Goal: Information Seeking & Learning: Learn about a topic

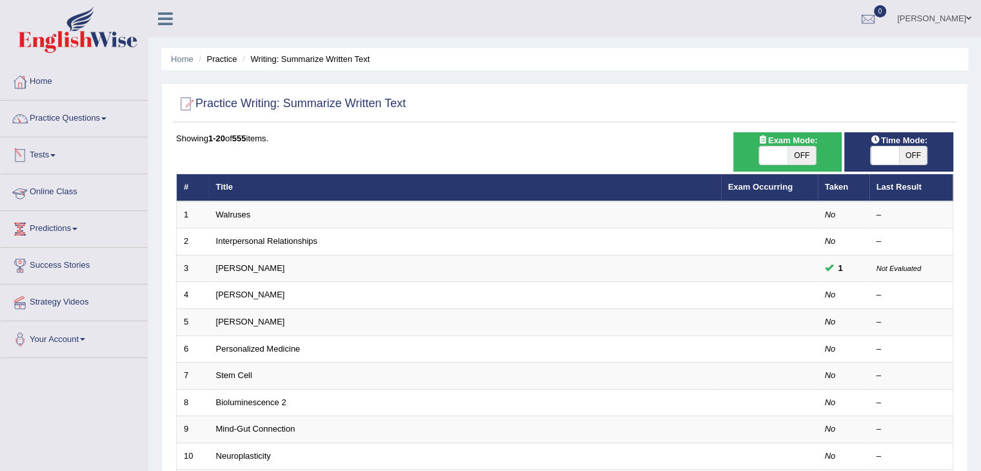
click at [57, 194] on link "Online Class" at bounding box center [74, 190] width 147 height 32
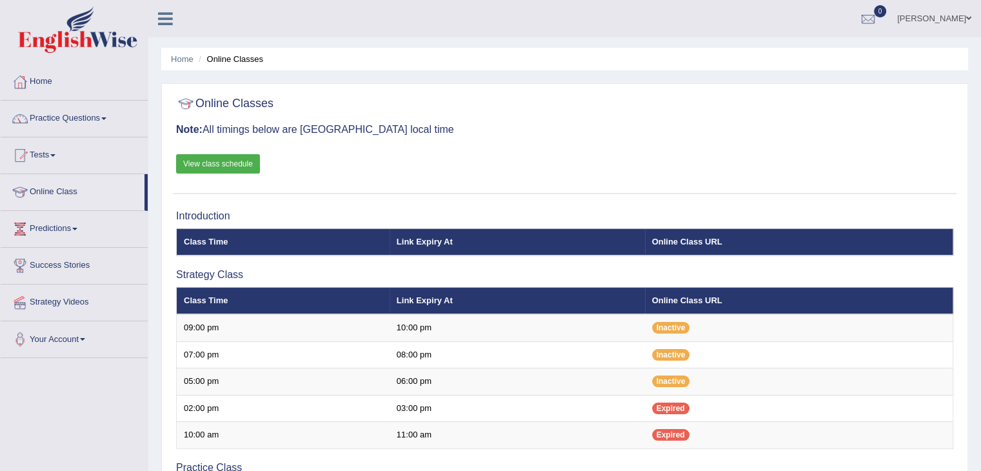
click at [581, 134] on h3 "Note: All timings below are Melbourne local time" at bounding box center [565, 130] width 778 height 12
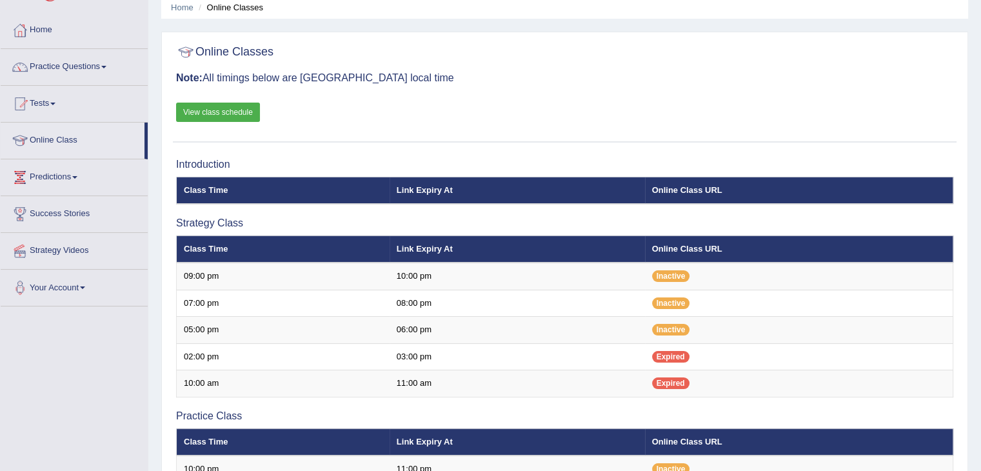
scroll to position [26, 0]
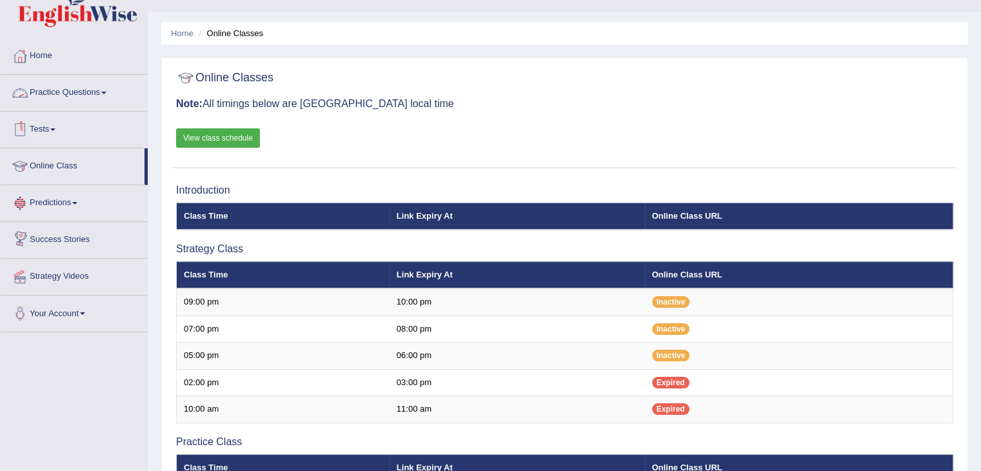
click at [72, 86] on link "Practice Questions" at bounding box center [74, 91] width 147 height 32
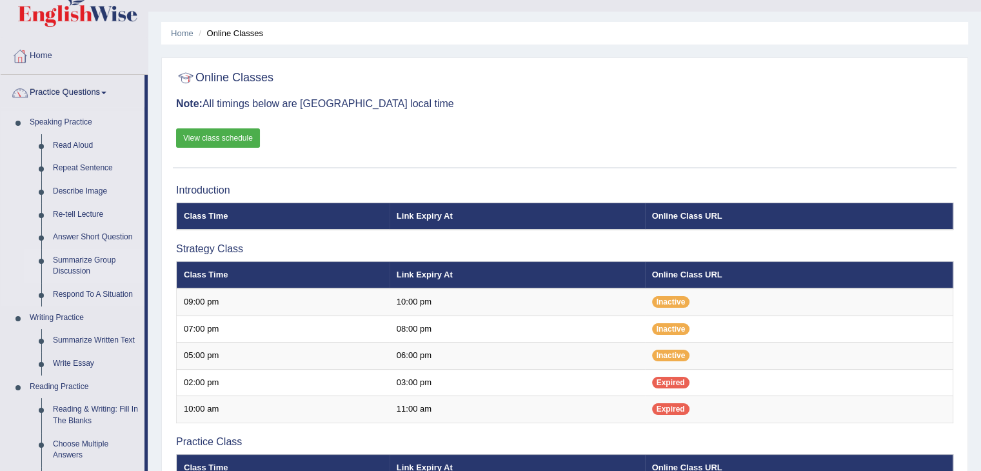
click at [85, 257] on link "Summarize Group Discussion" at bounding box center [95, 266] width 97 height 34
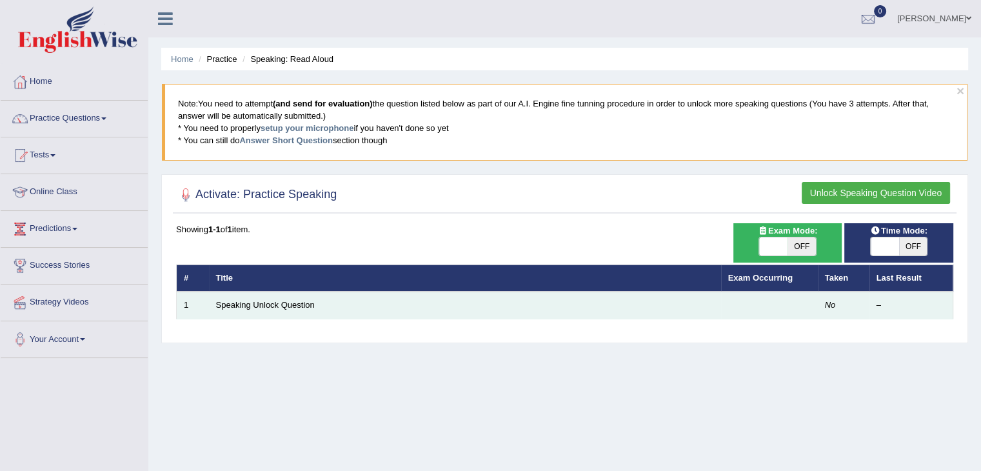
click at [419, 316] on td "Speaking Unlock Question" at bounding box center [465, 305] width 512 height 27
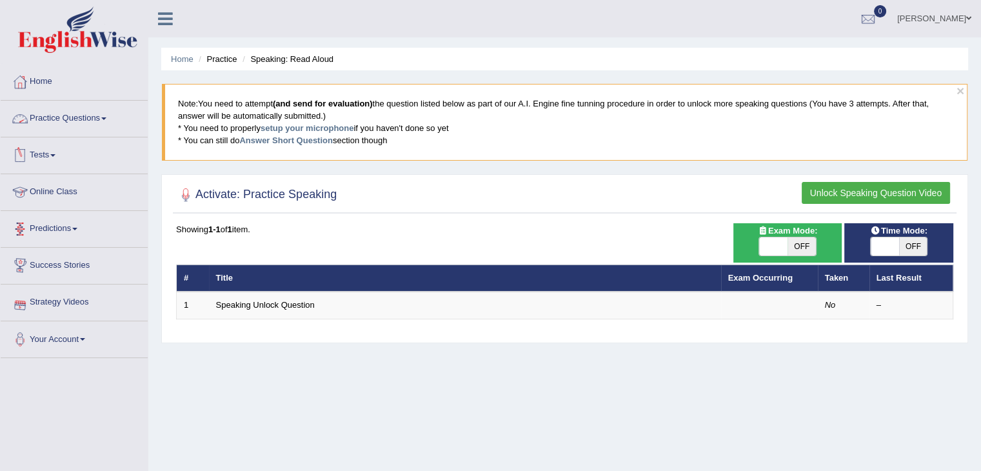
click at [75, 118] on link "Practice Questions" at bounding box center [74, 117] width 147 height 32
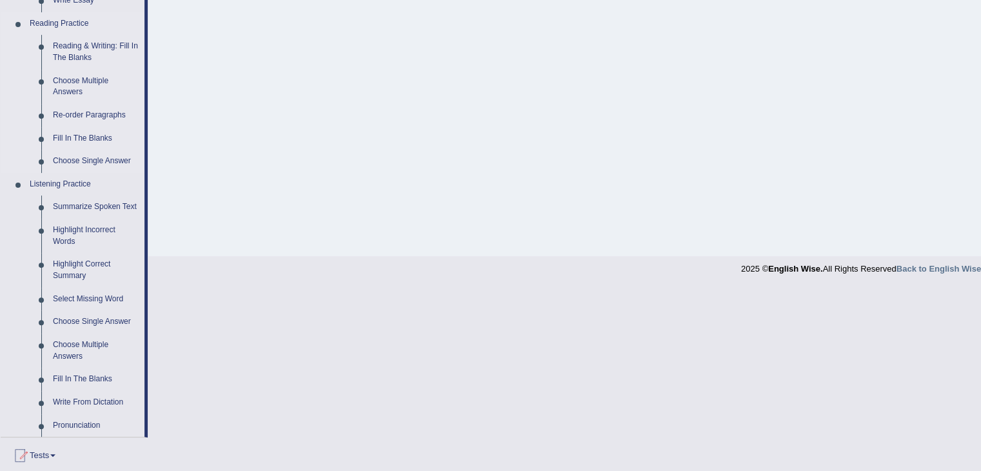
scroll to position [387, 0]
click at [92, 407] on link "Write From Dictation" at bounding box center [95, 404] width 97 height 23
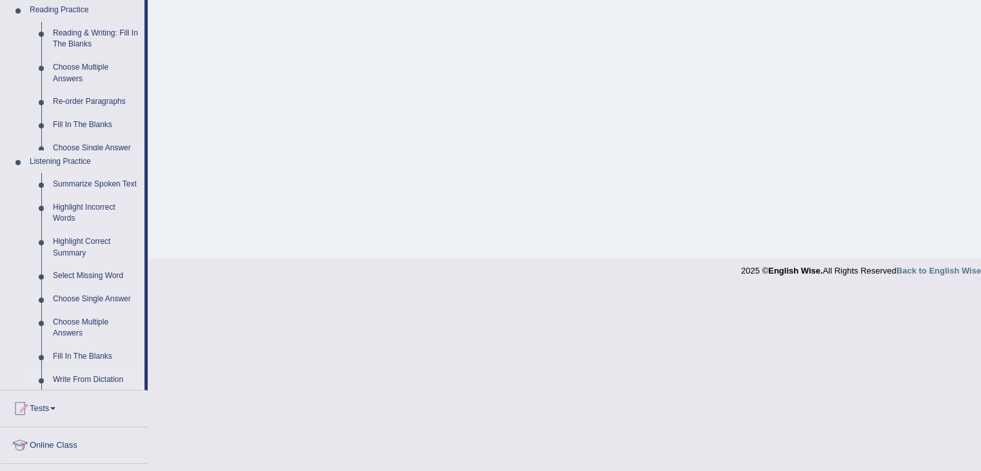
scroll to position [206, 0]
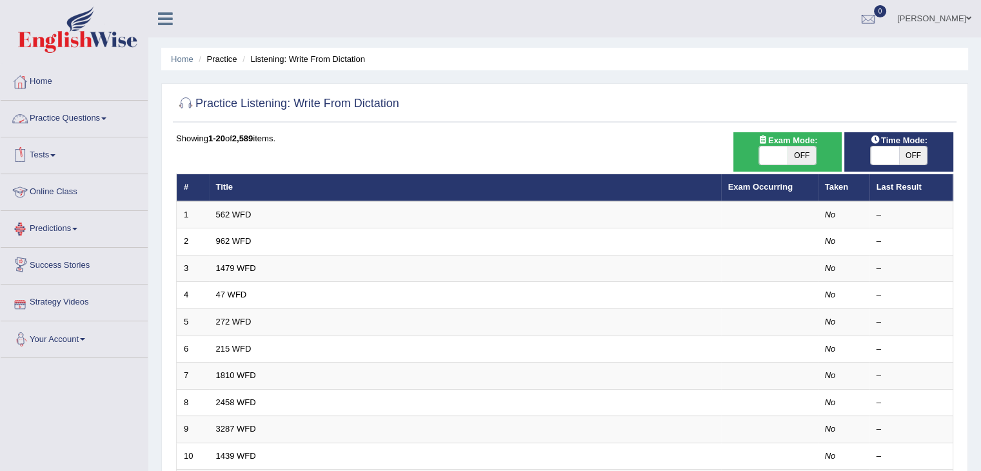
click at [75, 122] on link "Practice Questions" at bounding box center [74, 117] width 147 height 32
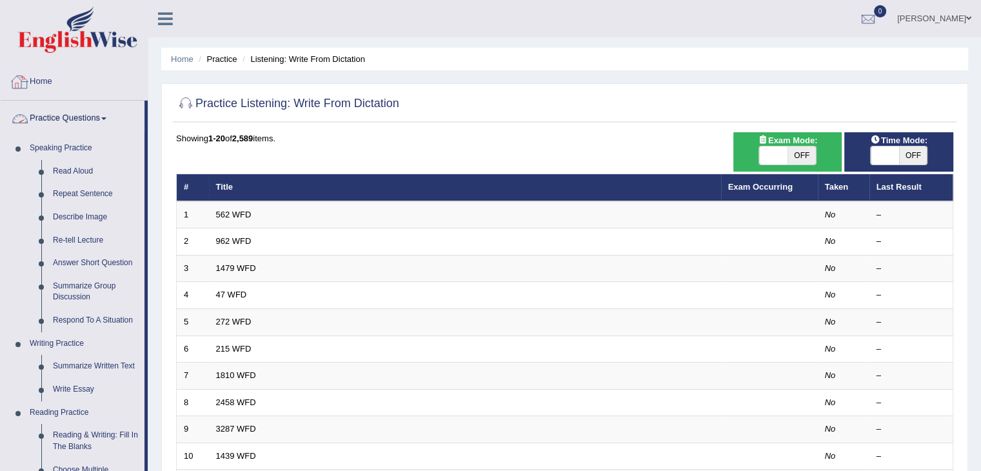
click at [39, 92] on link "Home" at bounding box center [74, 80] width 147 height 32
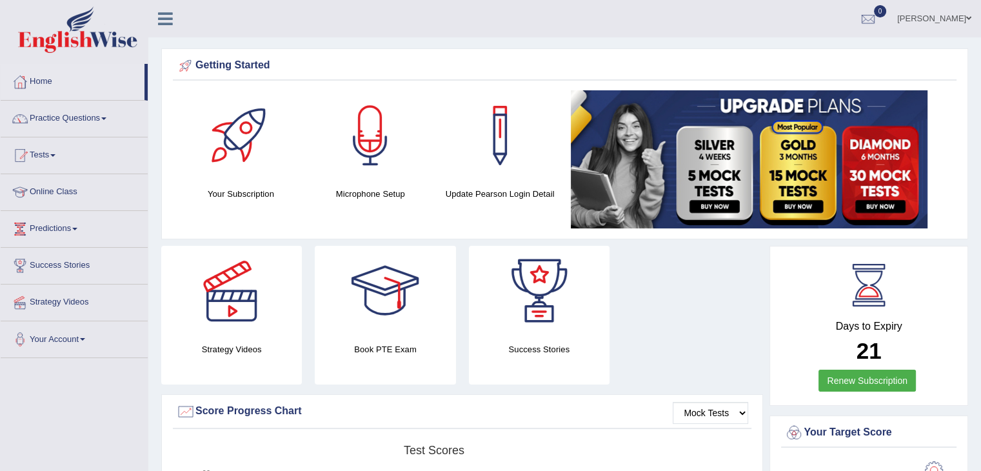
click at [228, 330] on div at bounding box center [231, 291] width 90 height 90
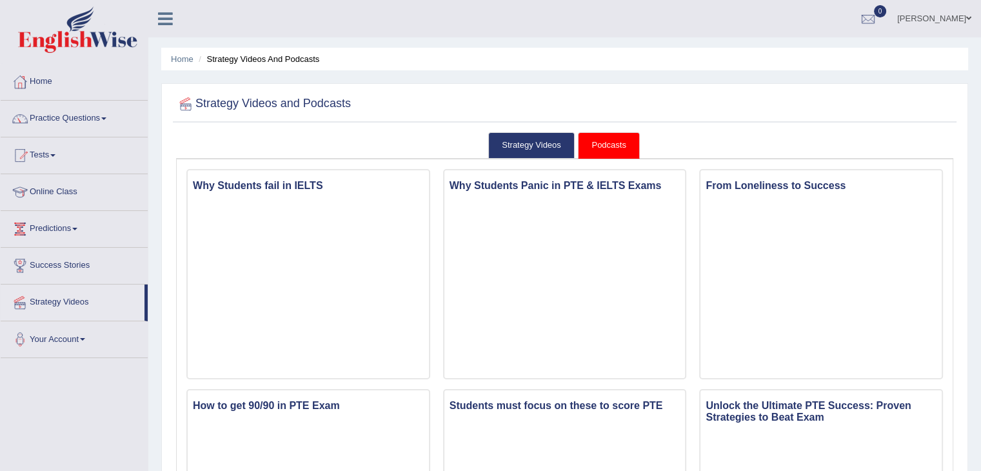
click at [52, 82] on link "Home" at bounding box center [74, 80] width 147 height 32
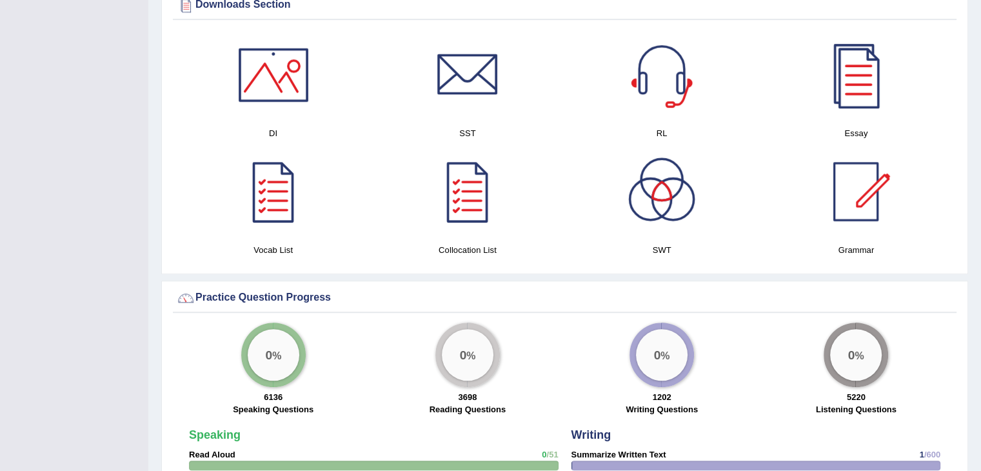
scroll to position [671, 0]
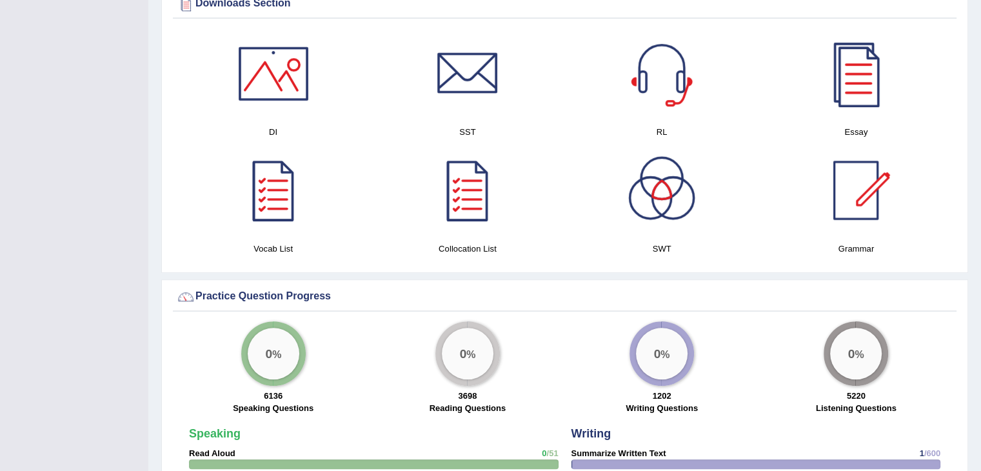
click at [114, 341] on div "Toggle navigation Home Practice Questions Speaking Practice Read Aloud Repeat S…" at bounding box center [490, 282] width 981 height 1907
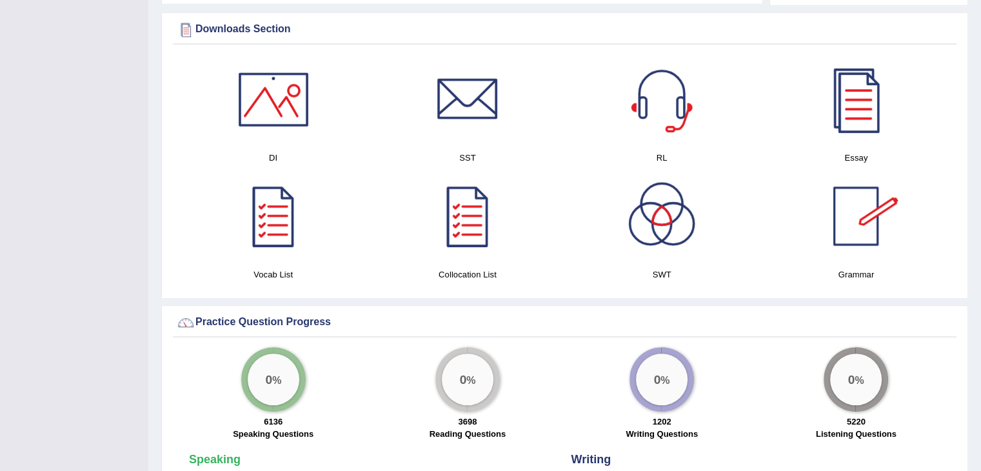
click at [874, 101] on div at bounding box center [856, 99] width 90 height 90
click at [666, 240] on div at bounding box center [662, 216] width 90 height 90
click at [844, 223] on div at bounding box center [856, 216] width 90 height 90
click at [37, 340] on div "Toggle navigation Home Practice Questions Speaking Practice Read Aloud Repeat S…" at bounding box center [490, 308] width 981 height 1907
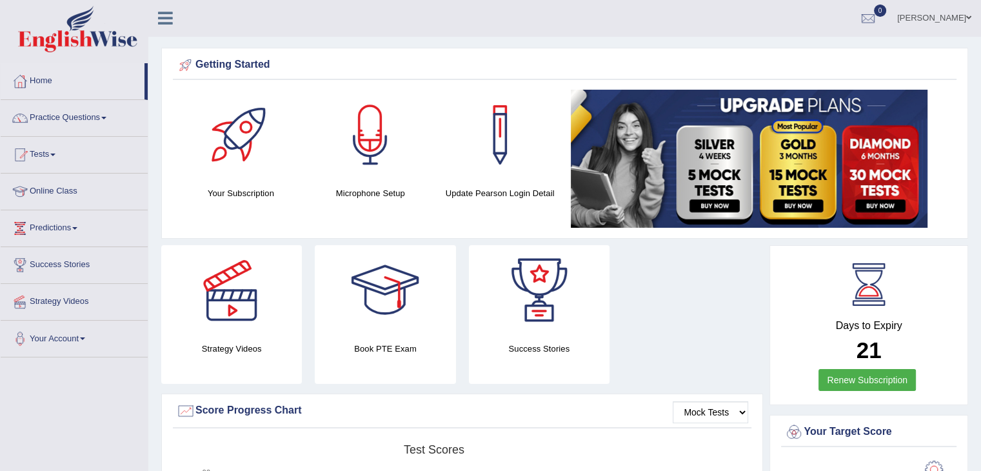
scroll to position [0, 0]
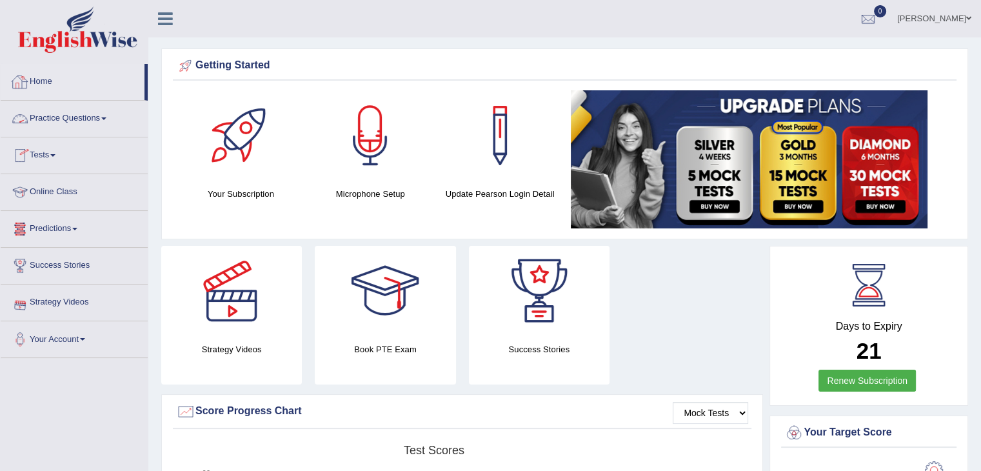
click at [61, 123] on link "Practice Questions" at bounding box center [74, 117] width 147 height 32
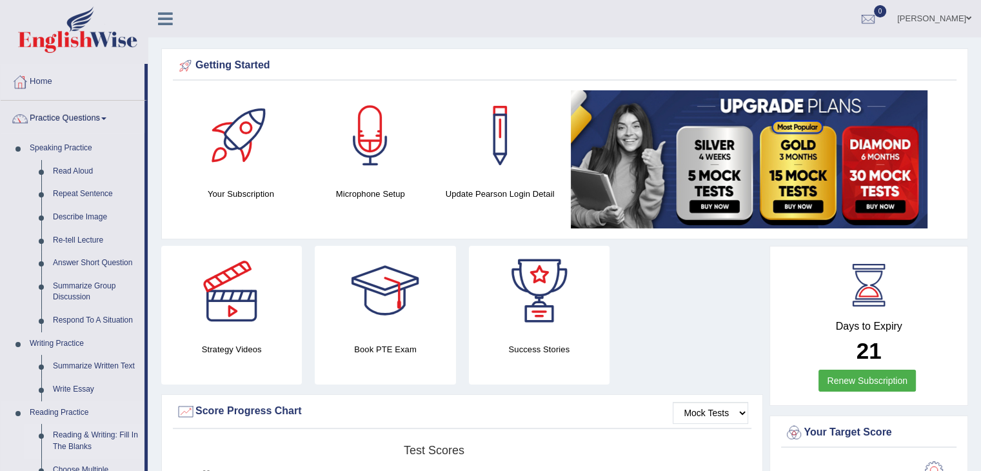
click at [72, 439] on link "Reading & Writing: Fill In The Blanks" at bounding box center [95, 441] width 97 height 34
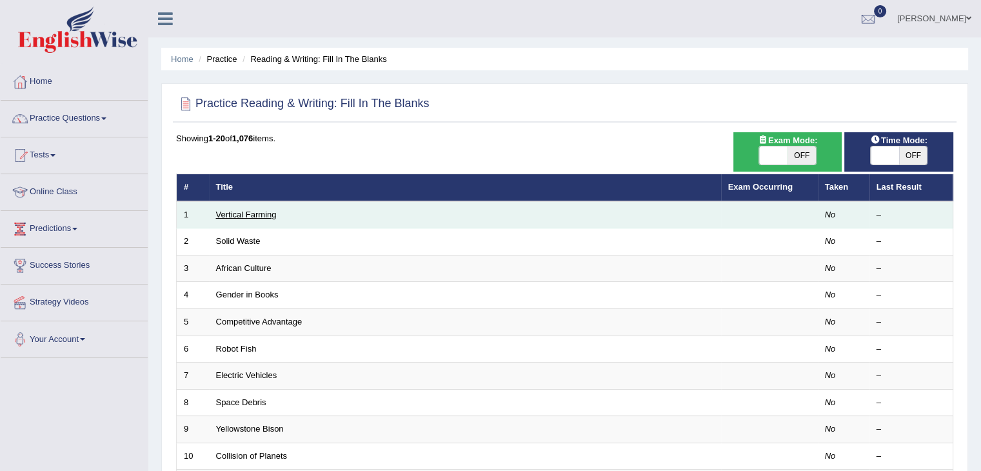
click at [250, 214] on link "Vertical Farming" at bounding box center [246, 215] width 61 height 10
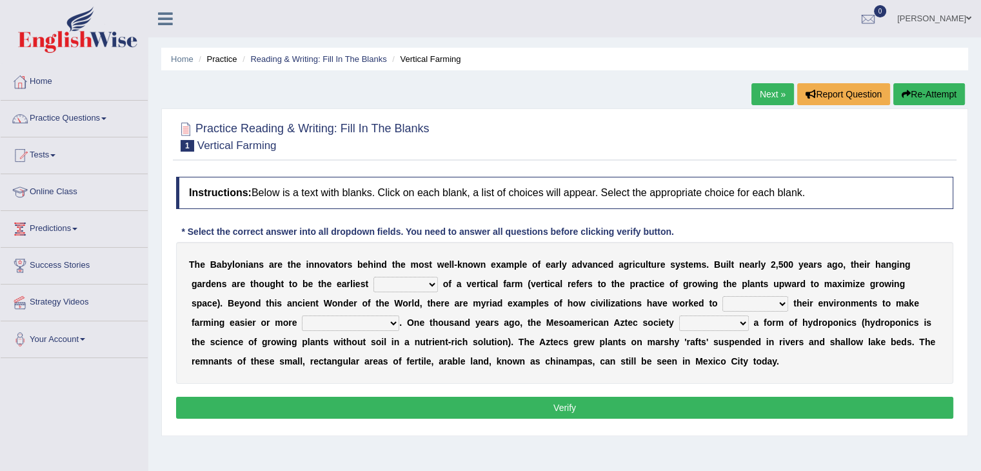
click at [396, 281] on select "prototype failure discredit protocol" at bounding box center [406, 284] width 65 height 15
select select "protocol"
click at [374, 277] on select "prototype failure discredit protocol" at bounding box center [406, 284] width 65 height 15
click at [736, 300] on select "manipulate escape respect disarrange" at bounding box center [756, 303] width 66 height 15
select select "respect"
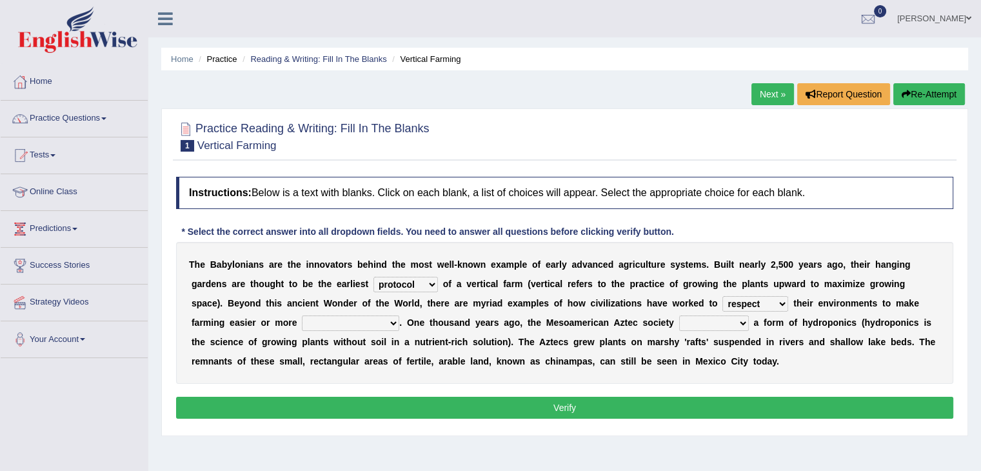
click at [723, 296] on select "manipulate escape respect disarrange" at bounding box center [756, 303] width 66 height 15
click at [347, 318] on select "productive constructive connective counterproductive" at bounding box center [350, 323] width 97 height 15
select select "productive"
click at [302, 316] on select "productive constructive connective counterproductive" at bounding box center [350, 323] width 97 height 15
click at [712, 321] on select "domineered volunteered pioneered engineered" at bounding box center [714, 323] width 70 height 15
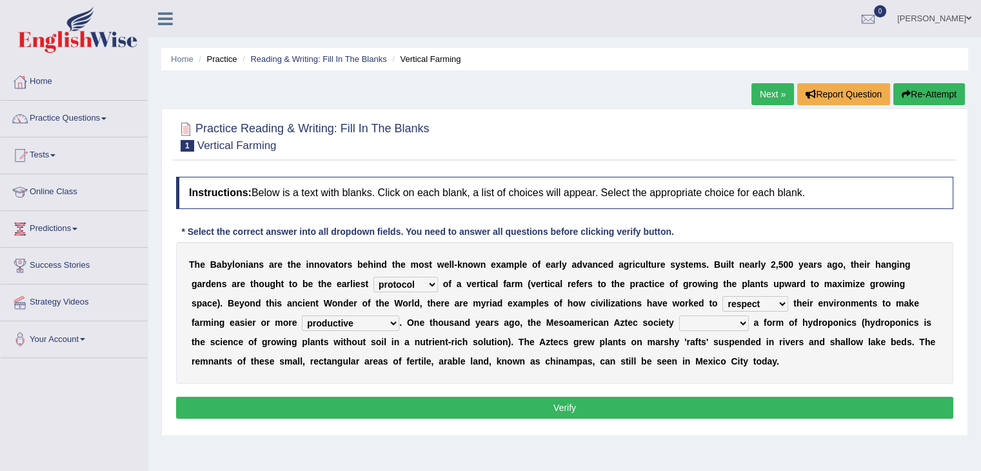
select select "pioneered"
click at [679, 316] on select "domineered volunteered pioneered engineered" at bounding box center [714, 323] width 70 height 15
click at [748, 305] on select "manipulate escape respect disarrange" at bounding box center [756, 303] width 66 height 15
select select "manipulate"
click at [723, 296] on select "manipulate escape respect disarrange" at bounding box center [756, 303] width 66 height 15
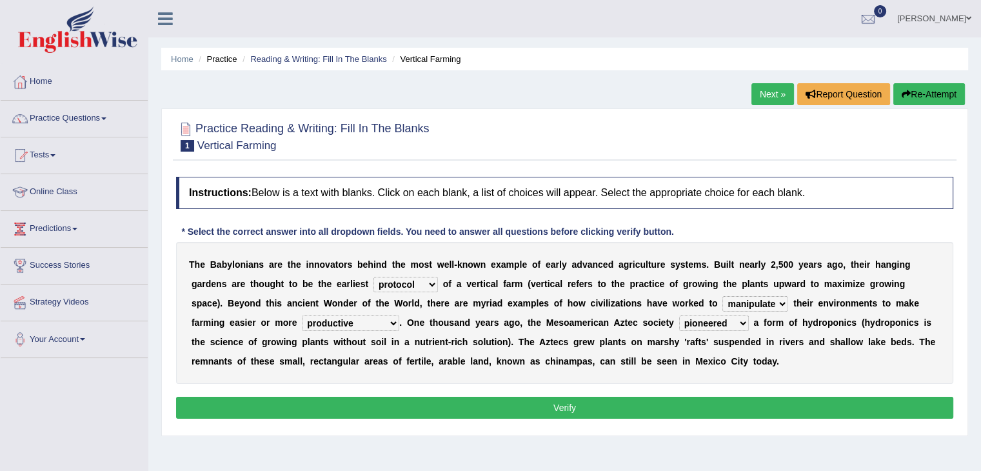
click at [495, 403] on button "Verify" at bounding box center [565, 408] width 778 height 22
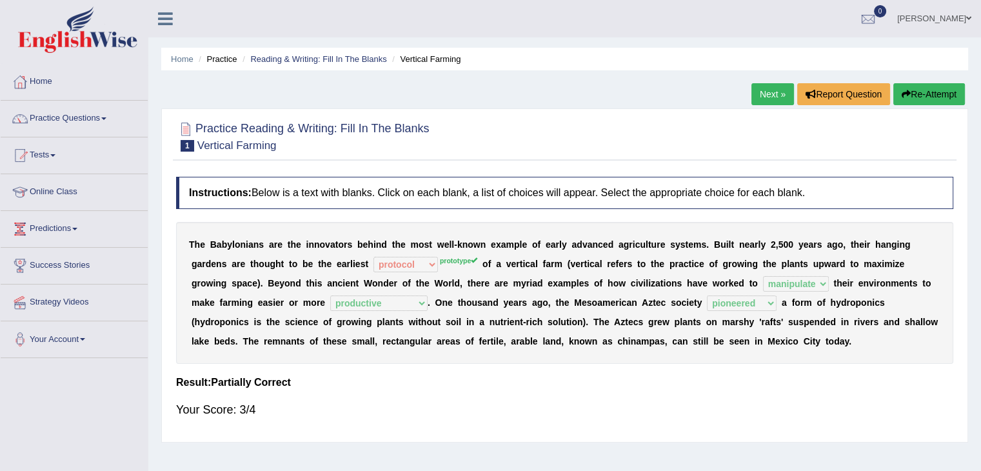
click at [458, 258] on sup "prototype" at bounding box center [458, 261] width 37 height 8
click at [759, 92] on link "Next »" at bounding box center [773, 94] width 43 height 22
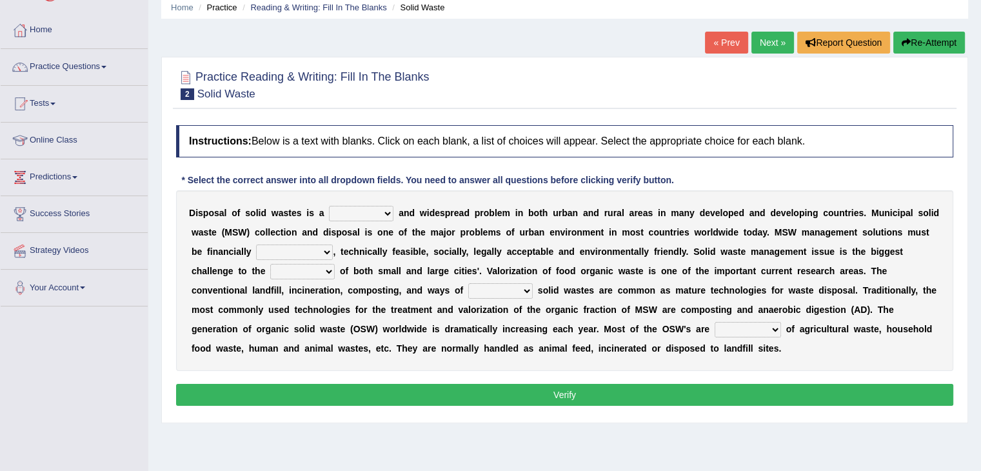
scroll to position [77, 0]
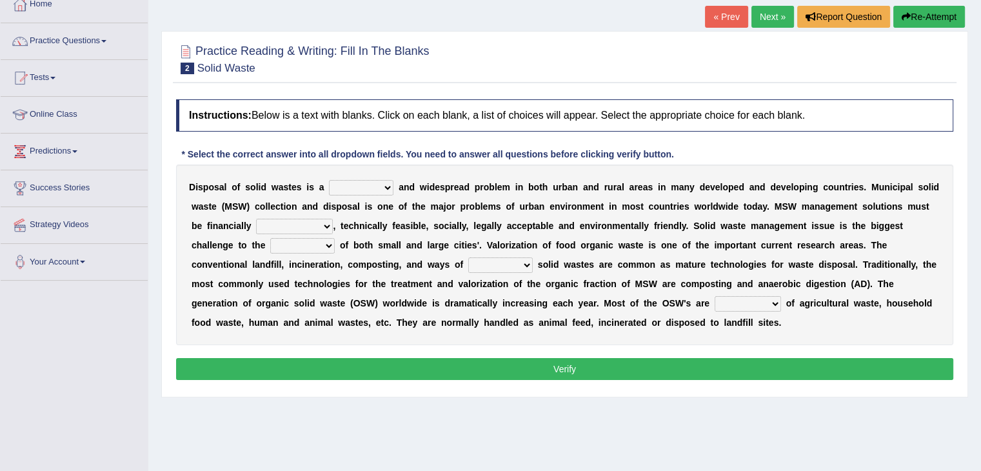
click at [351, 183] on select "slanting stinging stalling shafting" at bounding box center [361, 187] width 65 height 15
select select "shafting"
click at [329, 180] on select "slanting stinging stalling shafting" at bounding box center [361, 187] width 65 height 15
click at [292, 224] on select "unattainable sustainable objectionable treasonable" at bounding box center [294, 226] width 77 height 15
select select "sustainable"
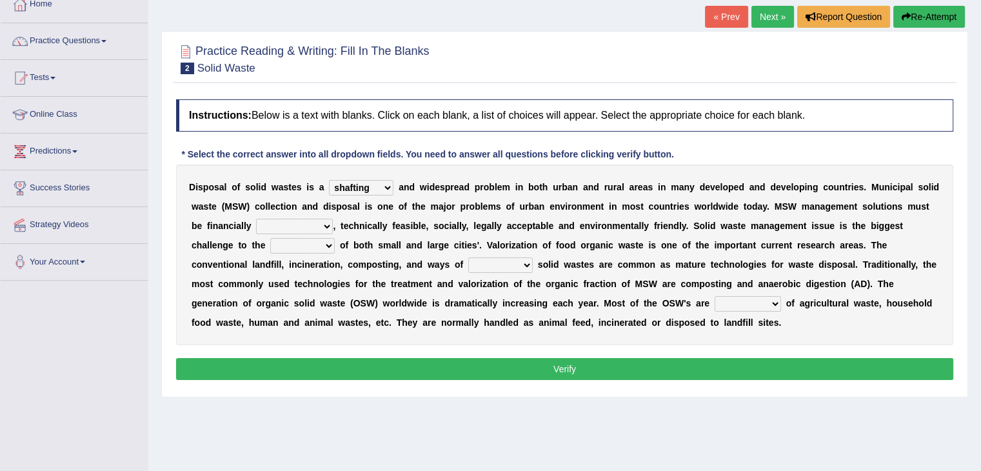
click at [256, 219] on select "unattainable sustainable objectionable treasonable" at bounding box center [294, 226] width 77 height 15
click at [304, 243] on select "plants culture authorities history" at bounding box center [302, 245] width 65 height 15
select select "culture"
click at [270, 238] on select "plants culture authorities history" at bounding box center [302, 245] width 65 height 15
click at [490, 264] on select "reserving preserving deserving handling" at bounding box center [500, 264] width 65 height 15
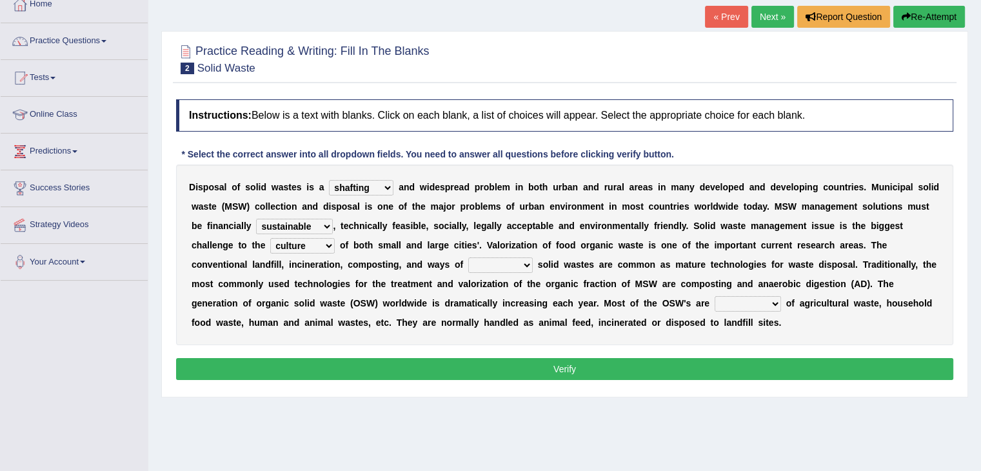
select select "handling"
click at [468, 257] on select "reserving preserving deserving handling" at bounding box center [500, 264] width 65 height 15
click at [738, 301] on select "composed disposed composing disposing" at bounding box center [748, 303] width 66 height 15
select select "composed"
click at [715, 296] on select "composed disposed composing disposing" at bounding box center [748, 303] width 66 height 15
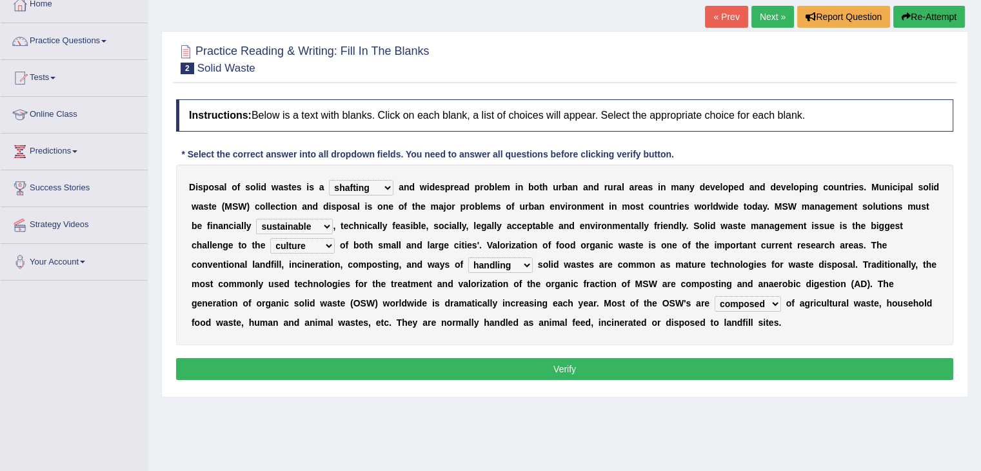
click at [620, 370] on button "Verify" at bounding box center [565, 369] width 778 height 22
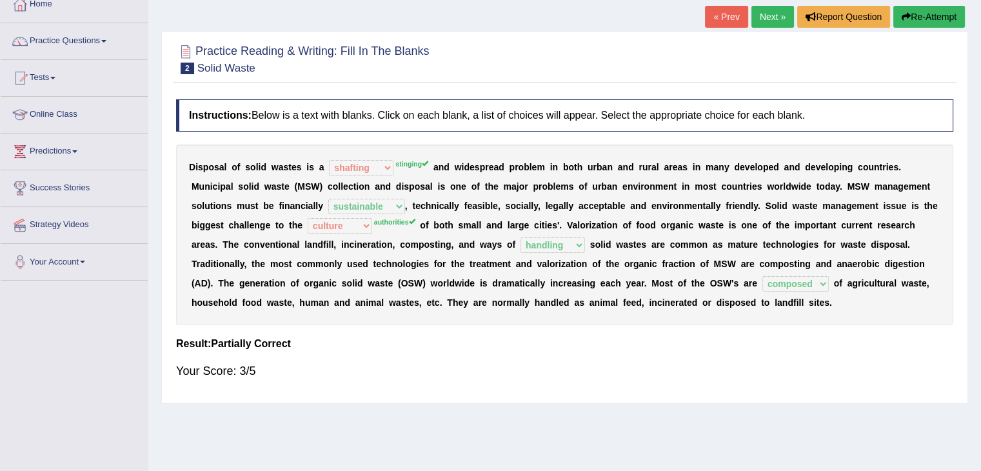
click at [772, 19] on link "Next »" at bounding box center [773, 17] width 43 height 22
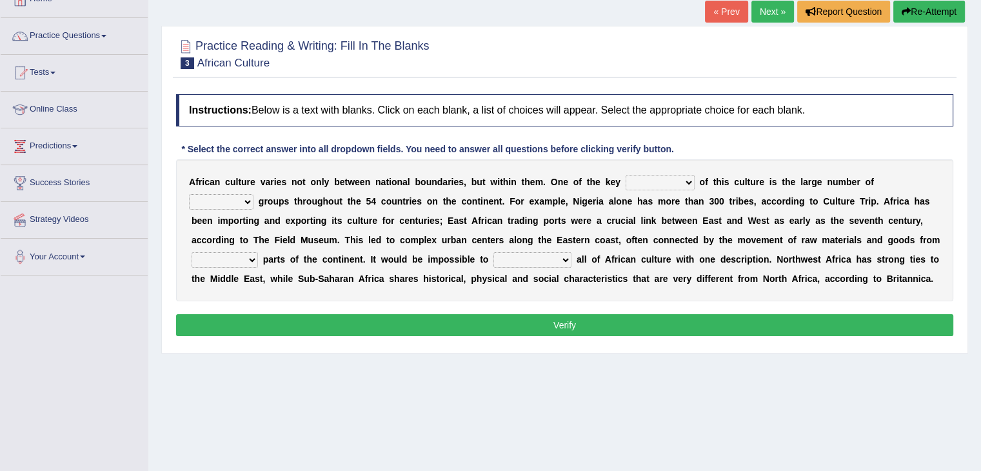
scroll to position [98, 0]
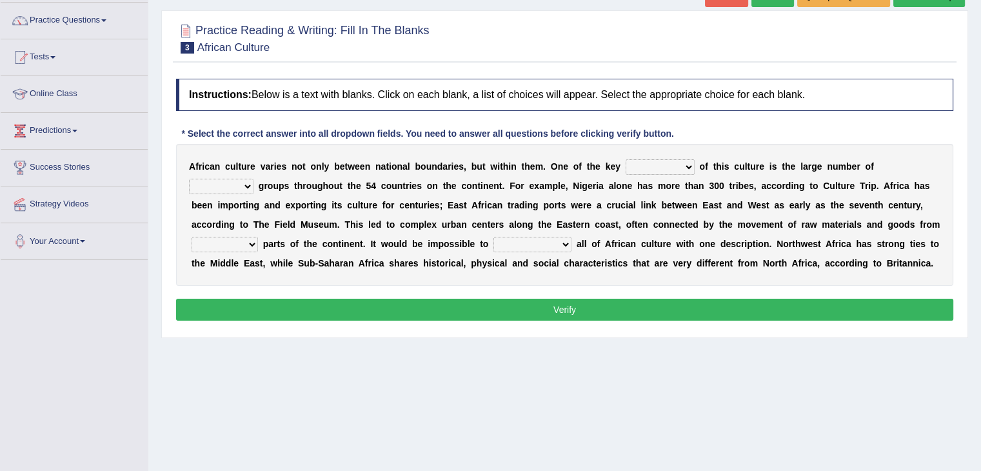
click at [645, 159] on select "conjectures features issues doubts" at bounding box center [660, 166] width 69 height 15
select select "features"
click at [626, 159] on select "conjectures features issues doubts" at bounding box center [660, 166] width 69 height 15
click at [230, 181] on select "ethic ethnic eugenic epic" at bounding box center [221, 186] width 65 height 15
click at [214, 367] on div "Home Practice Reading & Writing: Fill In The Blanks African Culture « Prev Next…" at bounding box center [564, 224] width 833 height 645
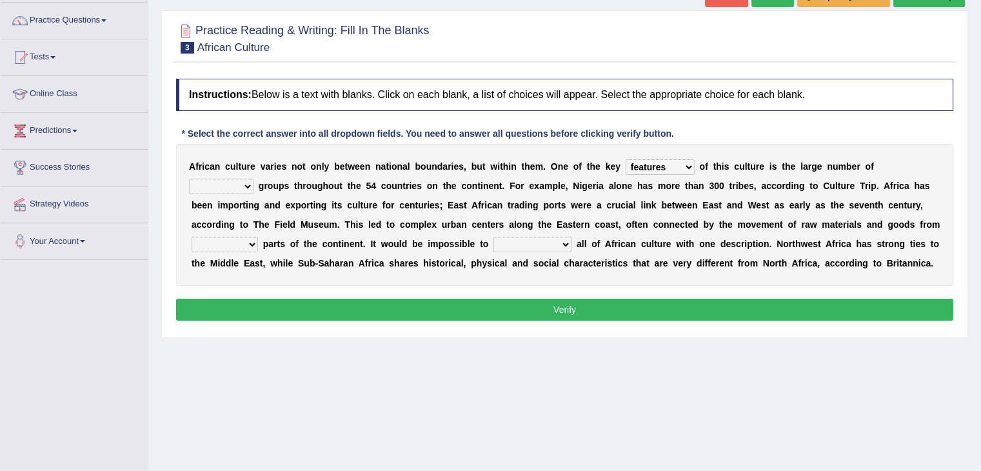
click at [236, 244] on select "forelocked interlocked unlocked landlocked" at bounding box center [225, 244] width 66 height 15
select select "interlocked"
click at [192, 237] on select "forelocked interlocked unlocked landlocked" at bounding box center [225, 244] width 66 height 15
click at [503, 242] on select "characterize conceptualize symbolize synthesize" at bounding box center [533, 244] width 78 height 15
select select "characterize"
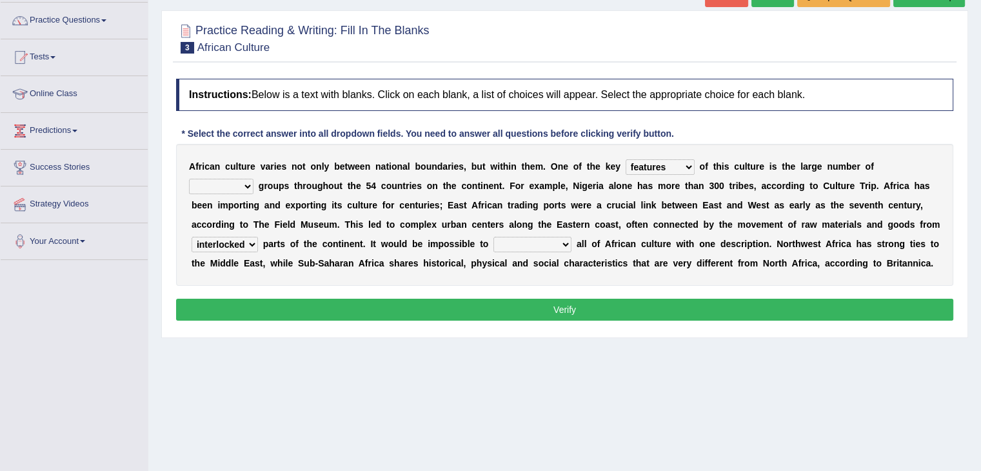
click at [494, 237] on select "characterize conceptualize symbolize synthesize" at bounding box center [533, 244] width 78 height 15
click at [240, 179] on select "ethic ethnic eugenic epic" at bounding box center [221, 186] width 65 height 15
select select "ethic"
click at [189, 179] on select "ethic ethnic eugenic epic" at bounding box center [221, 186] width 65 height 15
click at [246, 308] on button "Verify" at bounding box center [565, 310] width 778 height 22
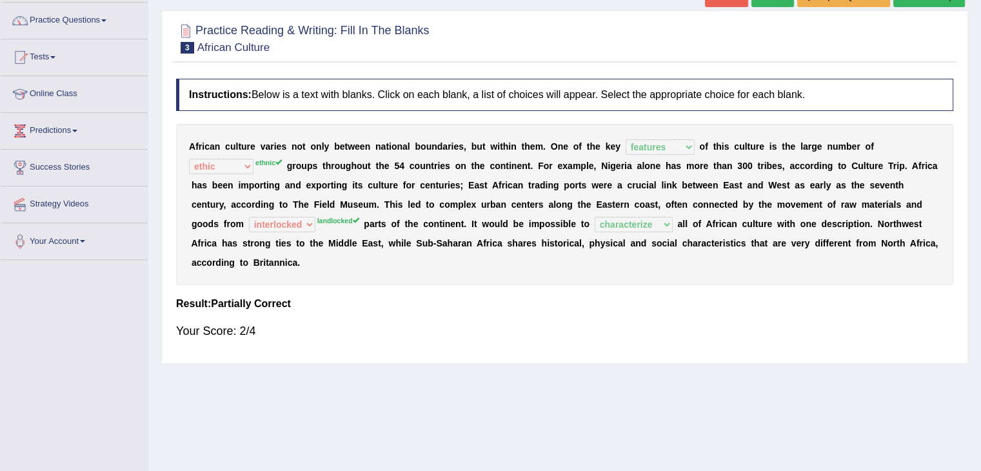
click at [326, 379] on div "Home Practice Reading & Writing: Fill In The Blanks African Culture « Prev Next…" at bounding box center [564, 224] width 833 height 645
click at [697, 41] on div at bounding box center [565, 37] width 778 height 39
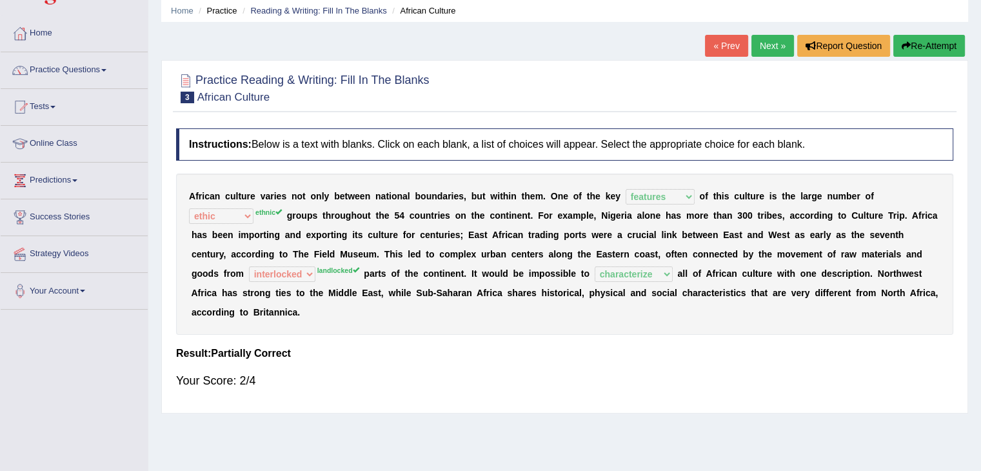
scroll to position [46, 0]
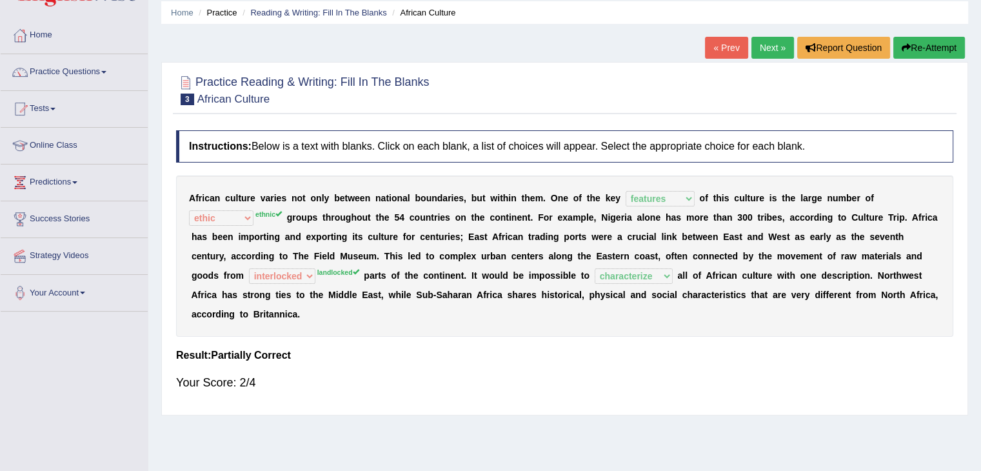
click at [761, 47] on link "Next »" at bounding box center [773, 48] width 43 height 22
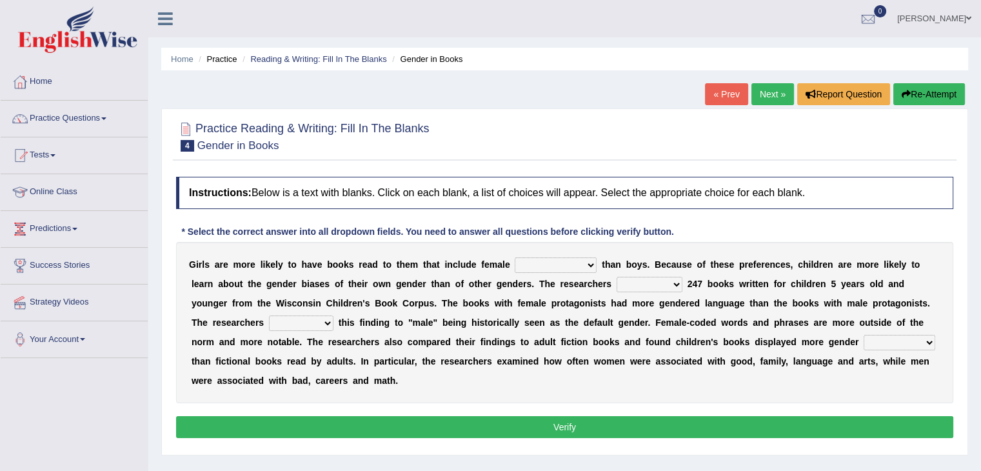
click at [543, 265] on select "protagonists cosmogonists agonists expressionists" at bounding box center [556, 264] width 82 height 15
select select "protagonists"
click at [515, 257] on select "protagonists cosmogonists agonists expressionists" at bounding box center [556, 264] width 82 height 15
click at [631, 285] on select "hydrolyzed paralyzed catalyzed analyzed" at bounding box center [650, 284] width 66 height 15
select select "analyzed"
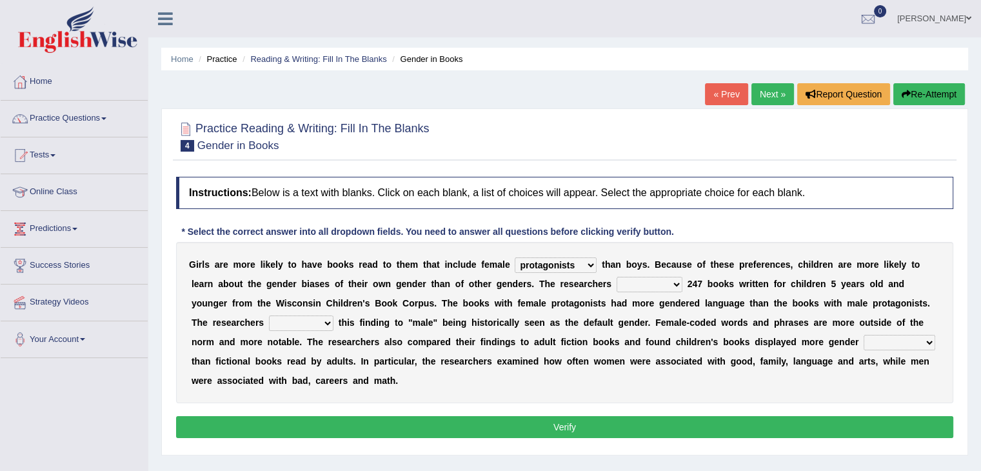
click at [617, 277] on select "hydrolyzed paralyzed catalyzed analyzed" at bounding box center [650, 284] width 66 height 15
click at [288, 320] on select "contribute tribute distribute attribute" at bounding box center [301, 323] width 65 height 15
select select "contribute"
click at [269, 316] on select "contribute tribute distribute attribute" at bounding box center [301, 323] width 65 height 15
click at [895, 339] on select "stereotypes teletypes prototypes electrotypes" at bounding box center [900, 342] width 72 height 15
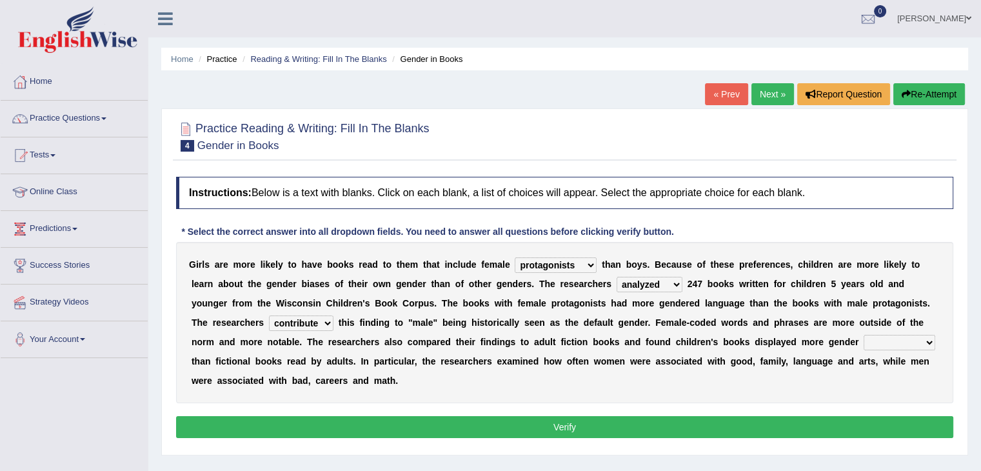
select select "prototypes"
click at [864, 335] on select "stereotypes teletypes prototypes electrotypes" at bounding box center [900, 342] width 72 height 15
click at [441, 427] on button "Verify" at bounding box center [565, 427] width 778 height 22
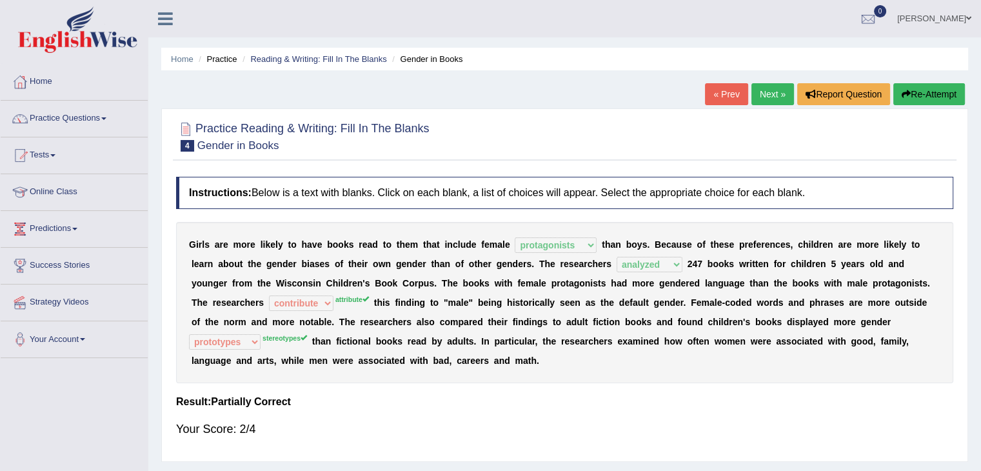
click at [752, 107] on div "« Prev Next » Report Question Re-Attempt" at bounding box center [836, 95] width 263 height 25
click at [768, 97] on link "Next »" at bounding box center [773, 94] width 43 height 22
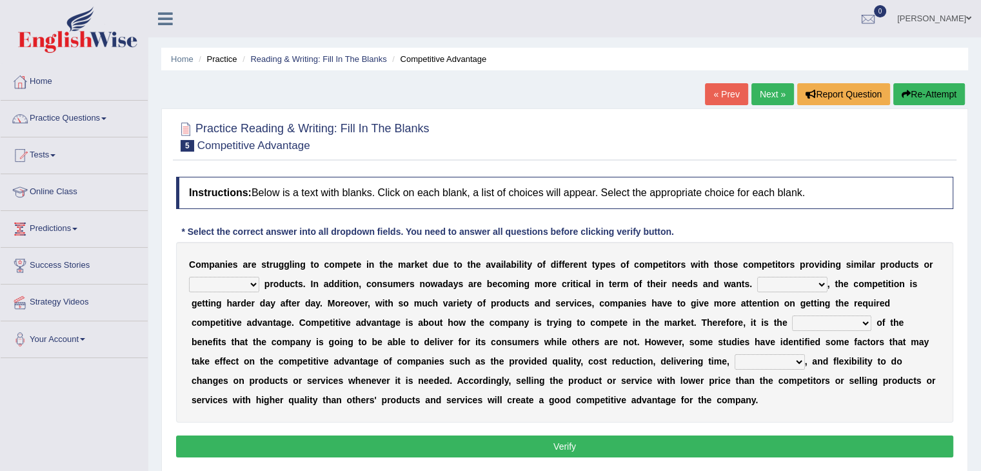
click at [230, 283] on select "constitution restitution substitution institution" at bounding box center [224, 284] width 70 height 15
select select "substitution"
click at [189, 277] on select "constitution restitution substitution institution" at bounding box center [224, 284] width 70 height 15
click at [774, 277] on select "However Instead Additionally Therefore" at bounding box center [793, 284] width 70 height 15
select select "However"
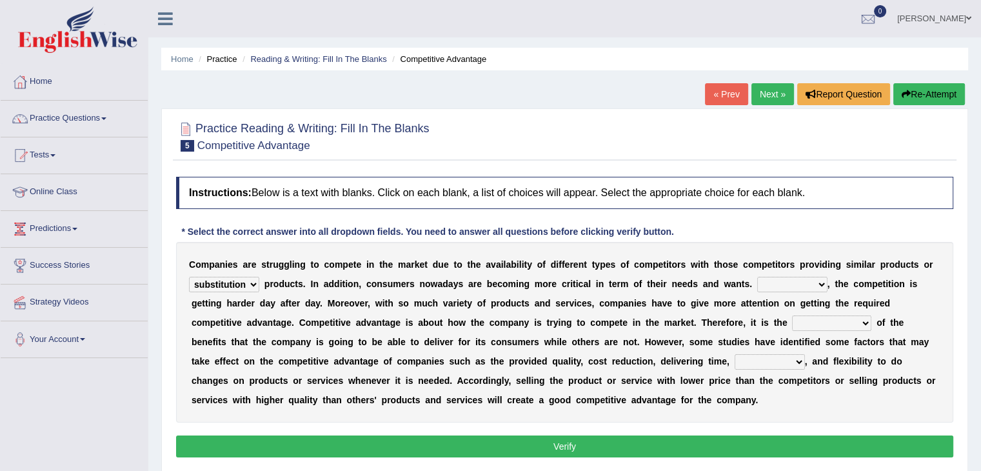
click at [758, 277] on select "However Instead Additionally Therefore" at bounding box center [793, 284] width 70 height 15
click at [818, 323] on select "dissemination ordination determination incarnation" at bounding box center [831, 323] width 79 height 15
select select "dissemination"
click at [792, 316] on select "dissemination ordination determination incarnation" at bounding box center [831, 323] width 79 height 15
click at [761, 357] on select "captivation aggregation deprivation innovation" at bounding box center [770, 361] width 70 height 15
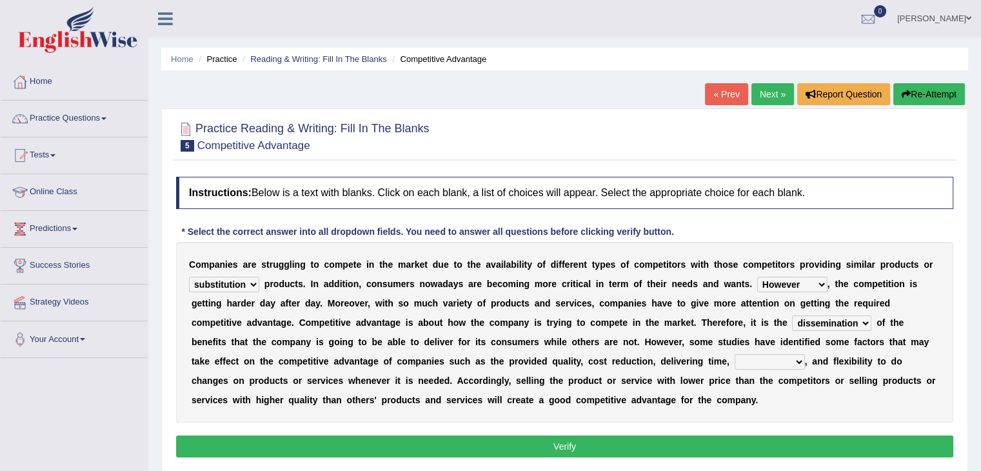
select select "captivation"
click at [735, 354] on select "captivation aggregation deprivation innovation" at bounding box center [770, 361] width 70 height 15
click at [548, 443] on button "Verify" at bounding box center [565, 447] width 778 height 22
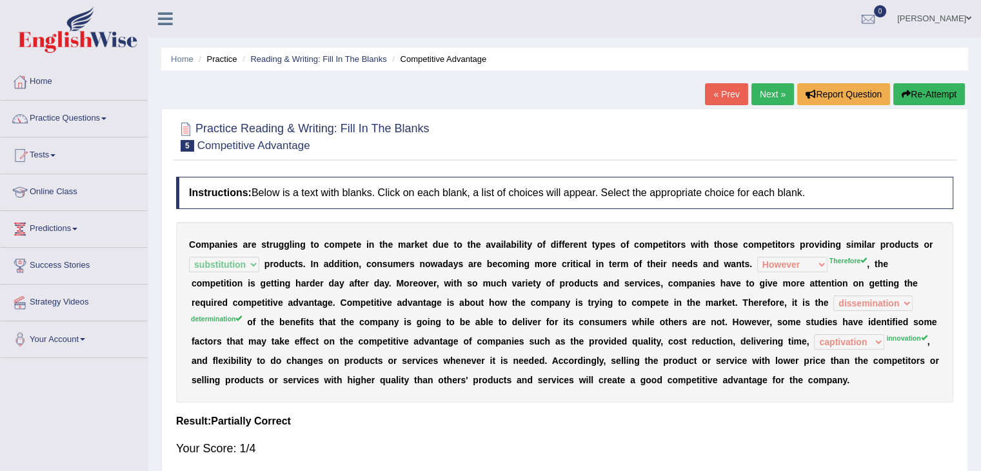
click at [772, 96] on link "Next »" at bounding box center [773, 94] width 43 height 22
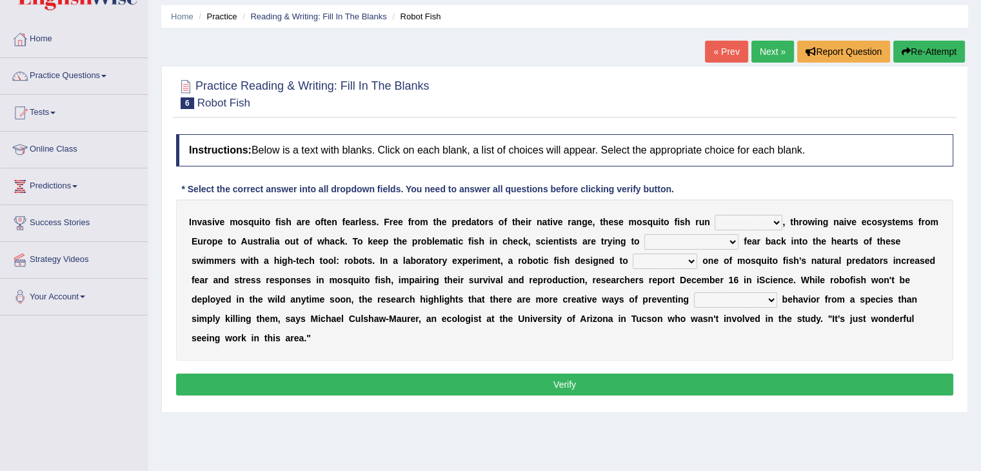
scroll to position [68, 0]
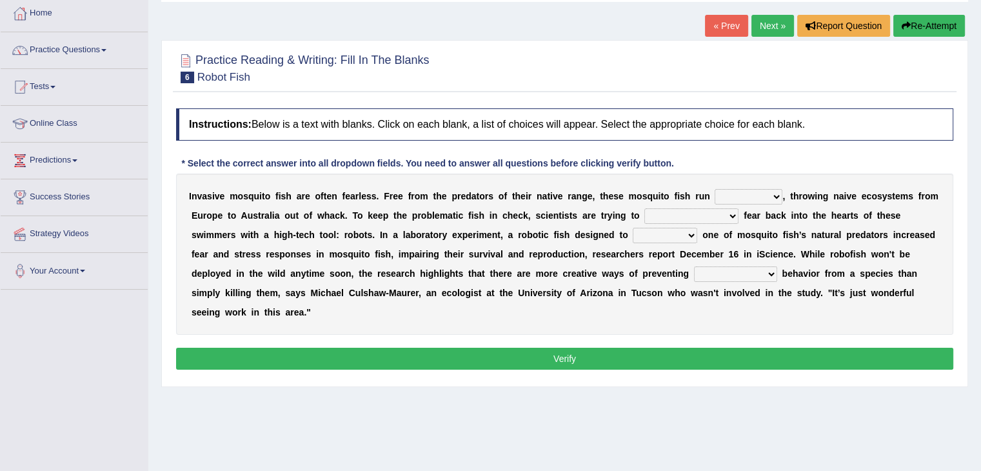
click at [738, 197] on select "occupant flippant rampant concordant" at bounding box center [749, 196] width 68 height 15
select select "rampant"
click at [715, 189] on select "occupant flippant rampant concordant" at bounding box center [749, 196] width 68 height 15
click at [670, 208] on select "accept spike strike drake" at bounding box center [692, 215] width 94 height 15
select select "accept"
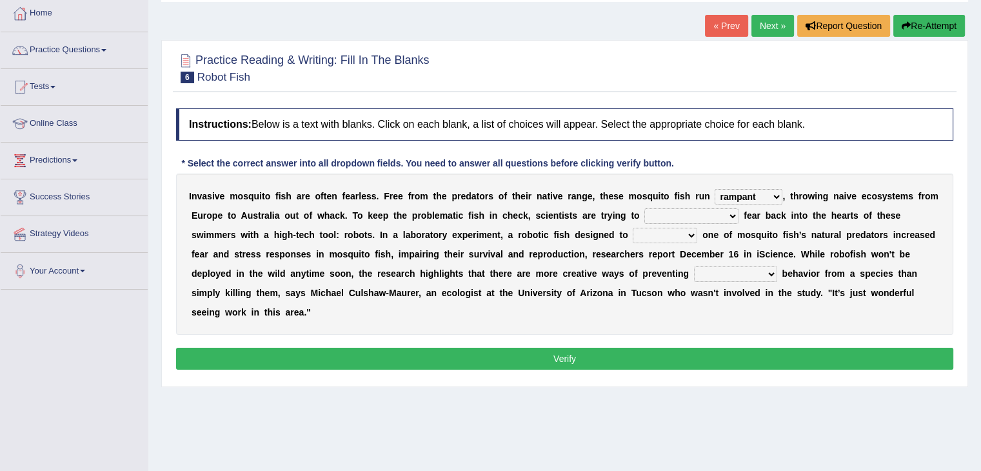
click at [645, 208] on select "accept spike strike drake" at bounding box center [692, 215] width 94 height 15
click at [633, 231] on select "bequest mimic battle conquest" at bounding box center [665, 235] width 65 height 15
select select "mimic"
click at [633, 228] on select "bequest mimic battle conquest" at bounding box center [665, 235] width 65 height 15
click at [694, 269] on select "unprivileged unprecedented uncharted unwanted" at bounding box center [735, 273] width 83 height 15
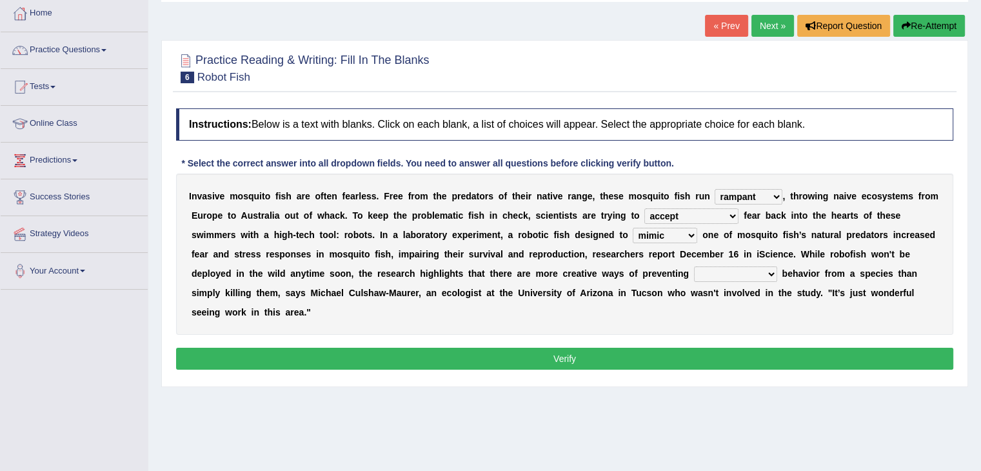
select select "unwanted"
click at [694, 266] on select "unprivileged unprecedented uncharted unwanted" at bounding box center [735, 273] width 83 height 15
click at [674, 349] on button "Verify" at bounding box center [565, 359] width 778 height 22
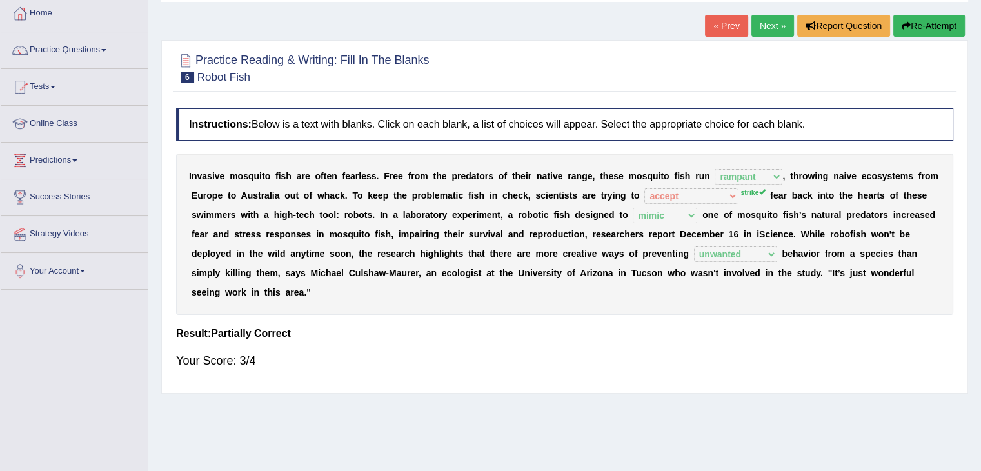
click at [762, 29] on link "Next »" at bounding box center [773, 26] width 43 height 22
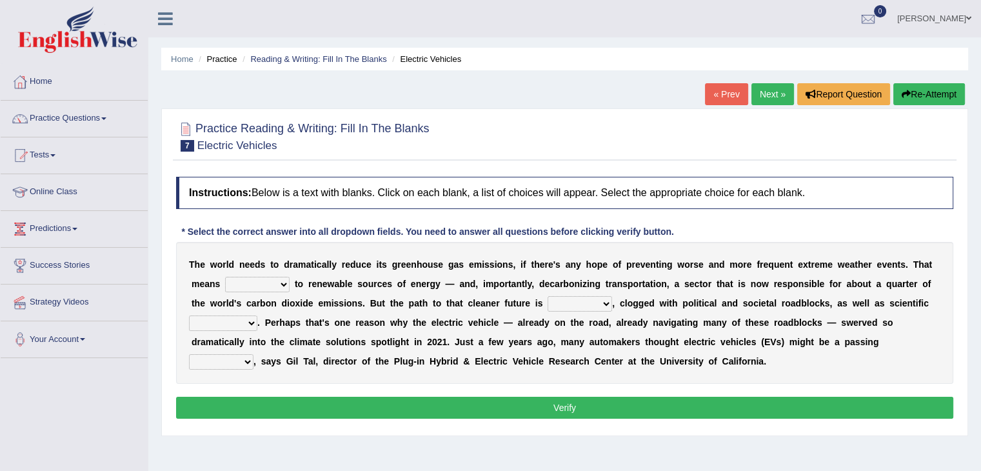
click at [257, 288] on select "grafting drafting crafting shifting" at bounding box center [257, 284] width 65 height 15
click at [234, 458] on div "Home Practice Reading & Writing: Fill In The Blanks Electric Vehicles « Prev Ne…" at bounding box center [564, 322] width 833 height 645
click at [574, 300] on select "daunting daunted daunt dauntless" at bounding box center [580, 303] width 65 height 15
select select "daunted"
click at [548, 296] on select "daunting daunted daunt dauntless" at bounding box center [580, 303] width 65 height 15
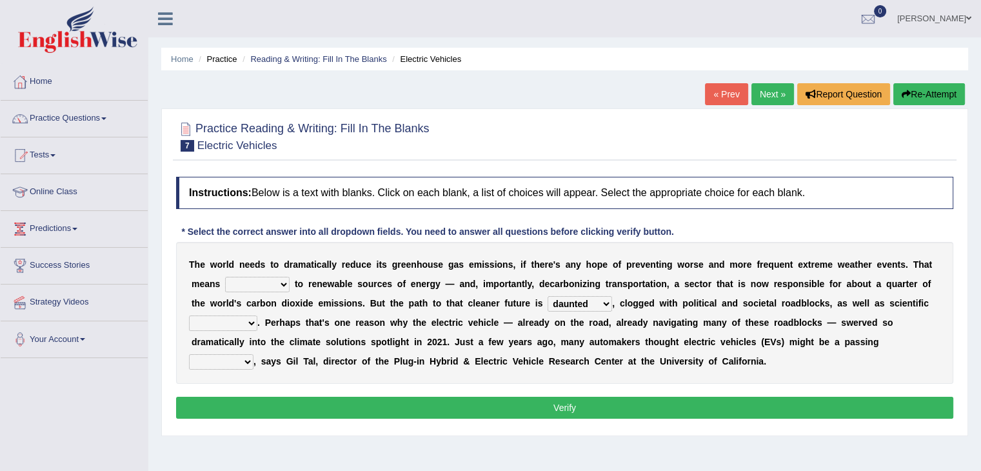
click at [237, 320] on select "spectacles obstacles tentacles receptacles" at bounding box center [223, 323] width 68 height 15
select select "obstacles"
click at [189, 316] on select "spectacles obstacles tentacles receptacles" at bounding box center [223, 323] width 68 height 15
click at [212, 360] on select "fad gad tad lad" at bounding box center [221, 361] width 65 height 15
select select "fad"
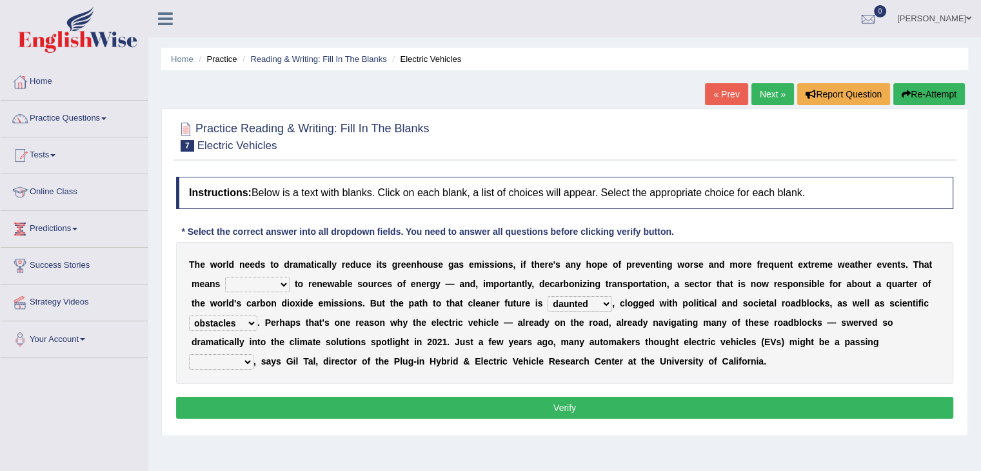
click at [189, 354] on select "fad gad tad lad" at bounding box center [221, 361] width 65 height 15
click at [245, 408] on button "Verify" at bounding box center [565, 408] width 778 height 22
click at [256, 285] on select "grafting drafting crafting shifting" at bounding box center [257, 284] width 65 height 15
select select "grafting"
click at [225, 277] on select "grafting drafting crafting shifting" at bounding box center [257, 284] width 65 height 15
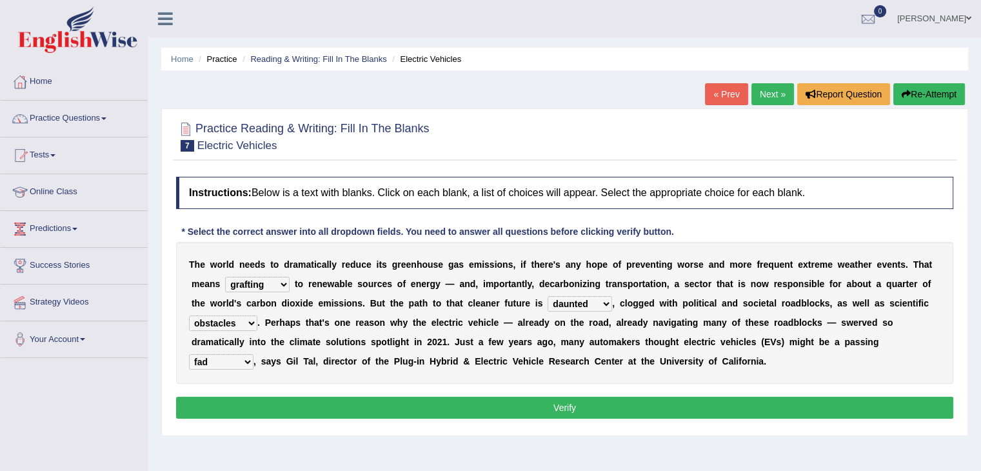
click at [262, 405] on button "Verify" at bounding box center [565, 408] width 778 height 22
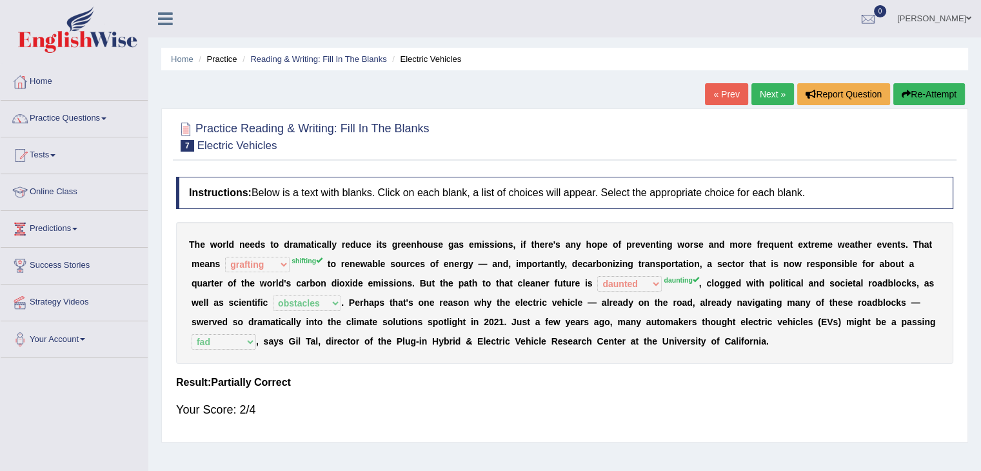
click at [72, 189] on link "Online Class" at bounding box center [74, 190] width 147 height 32
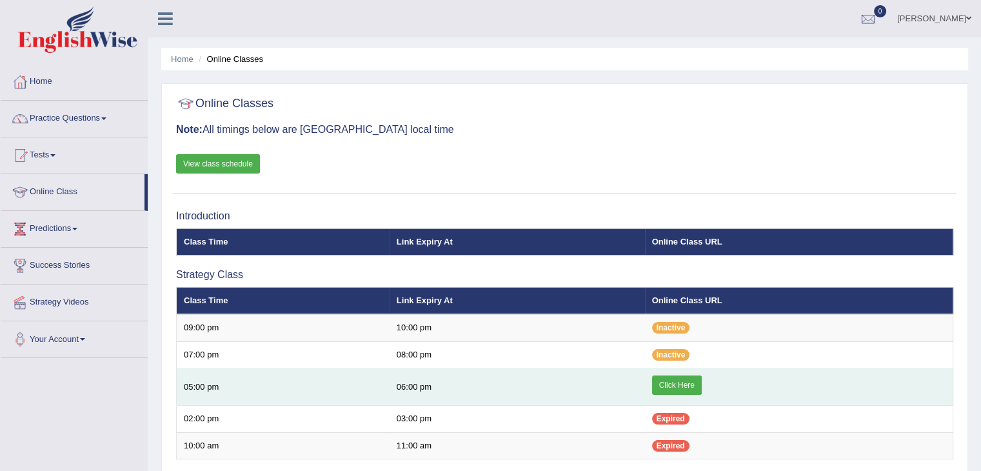
click at [682, 388] on link "Click Here" at bounding box center [677, 385] width 50 height 19
